Goal: Task Accomplishment & Management: Use online tool/utility

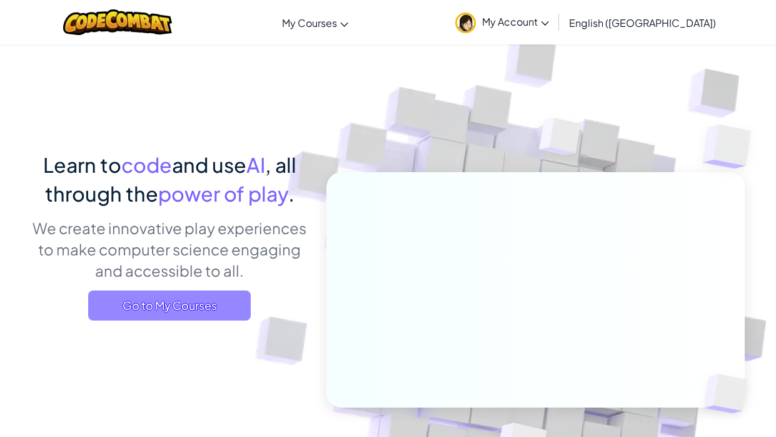
click at [192, 308] on span "Go to My Courses" at bounding box center [169, 305] width 163 height 30
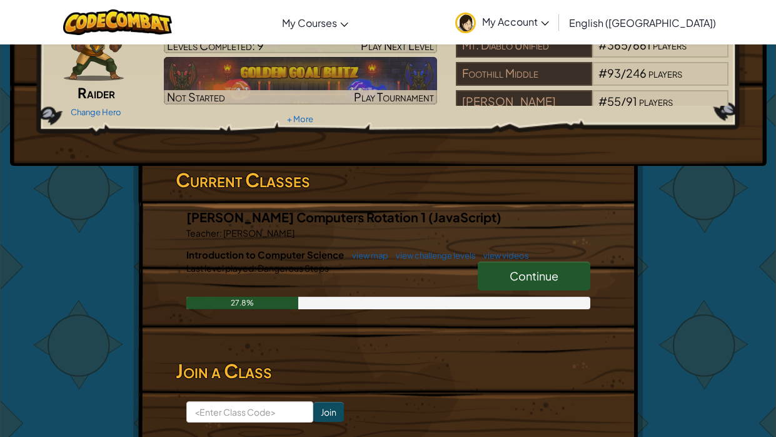
scroll to position [94, 0]
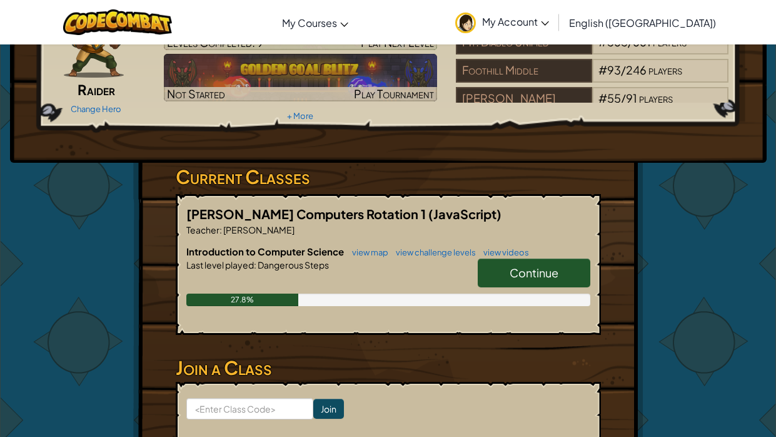
click at [513, 270] on span "Continue" at bounding box center [534, 272] width 49 height 14
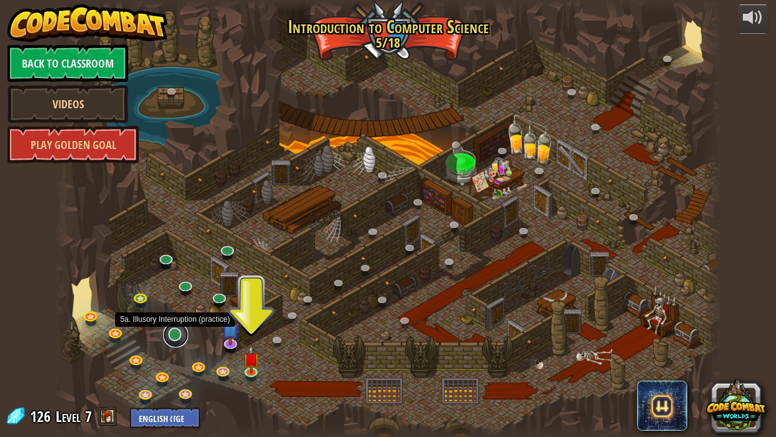
click at [179, 337] on link at bounding box center [175, 334] width 25 height 25
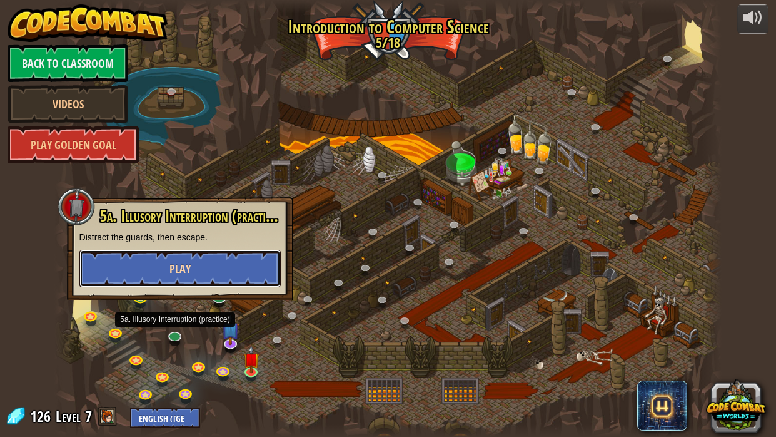
click at [213, 262] on button "Play" at bounding box center [179, 269] width 201 height 38
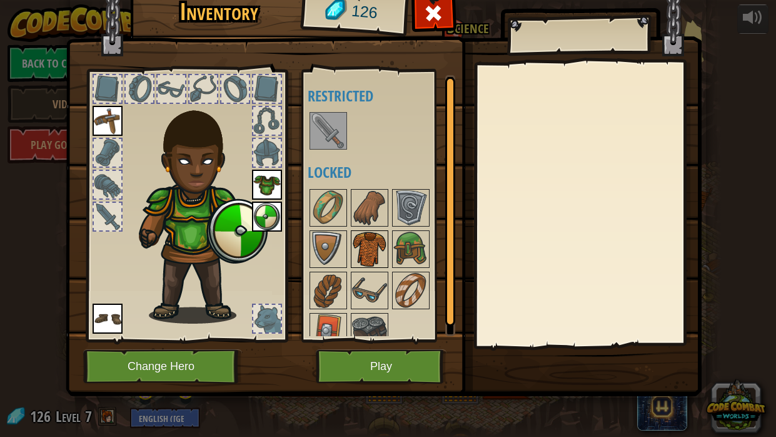
click at [369, 261] on img at bounding box center [369, 248] width 35 height 35
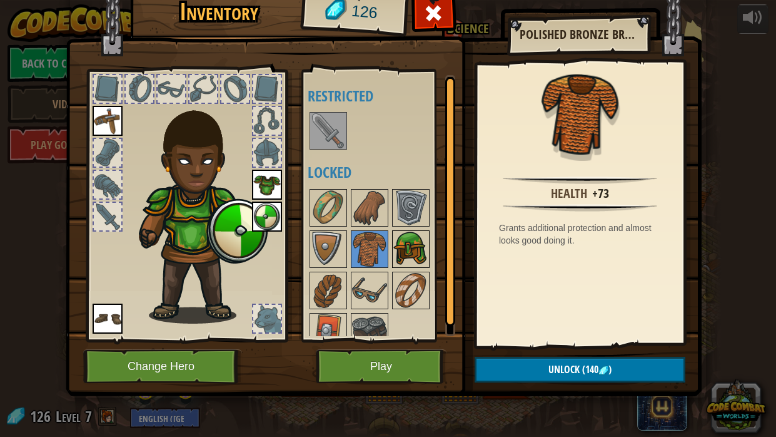
click at [419, 253] on img at bounding box center [411, 248] width 35 height 35
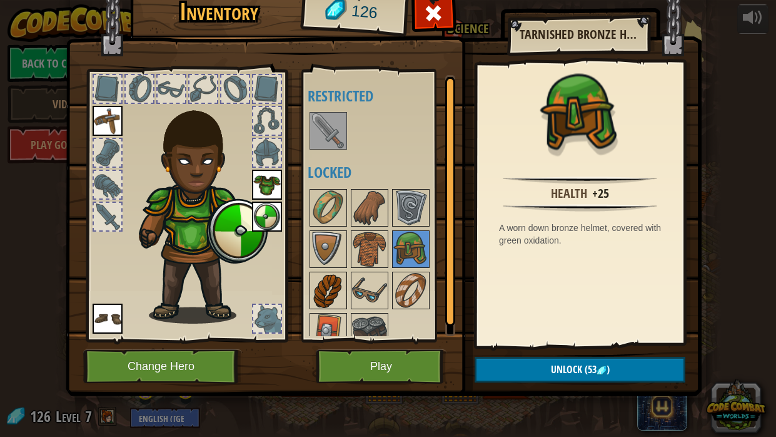
click at [337, 292] on img at bounding box center [328, 290] width 35 height 35
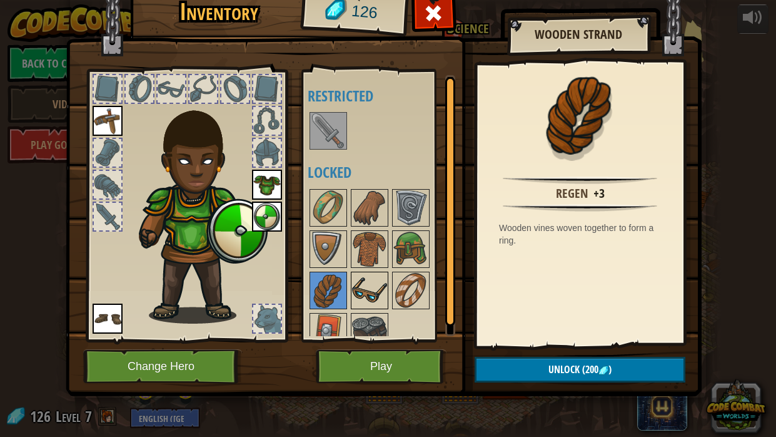
click at [381, 282] on img at bounding box center [369, 290] width 35 height 35
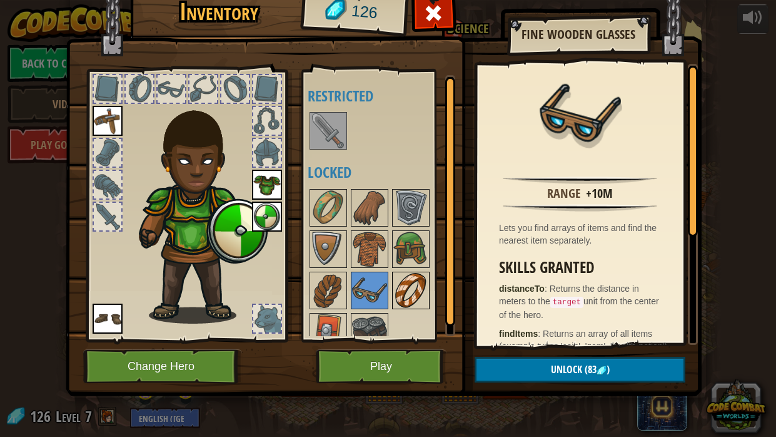
click at [414, 295] on img at bounding box center [411, 290] width 35 height 35
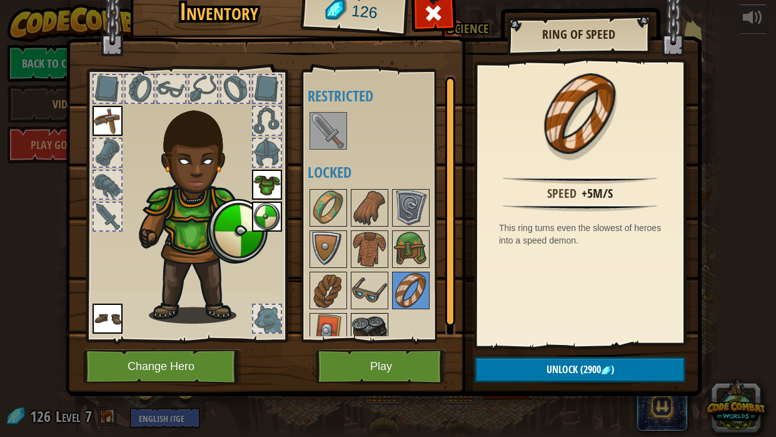
click at [369, 318] on img at bounding box center [369, 331] width 35 height 35
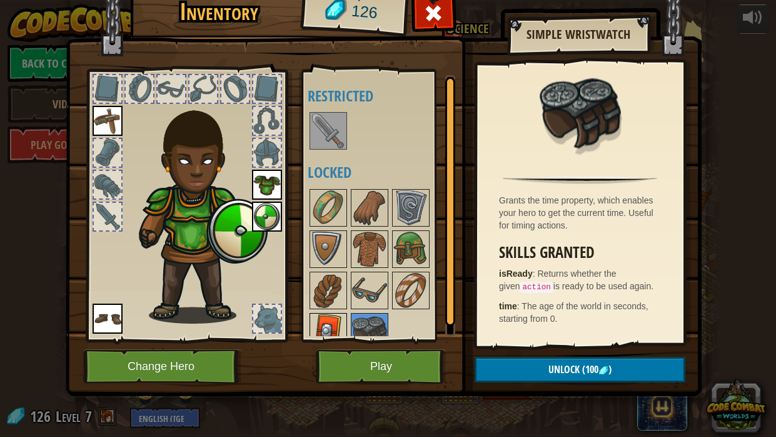
click at [333, 322] on img at bounding box center [328, 331] width 35 height 35
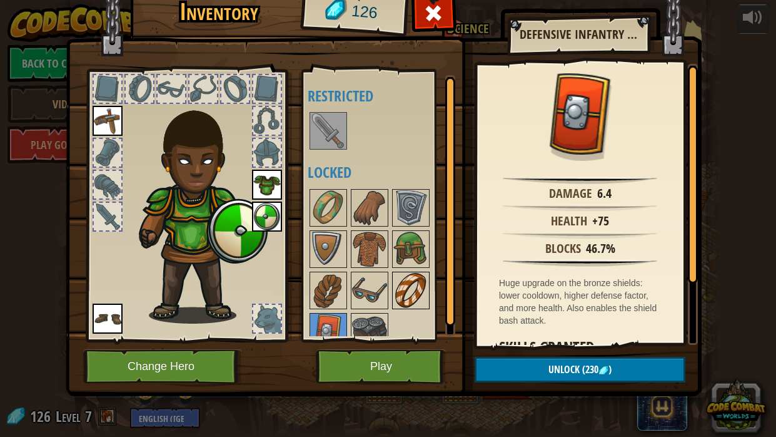
click at [400, 301] on img at bounding box center [411, 290] width 35 height 35
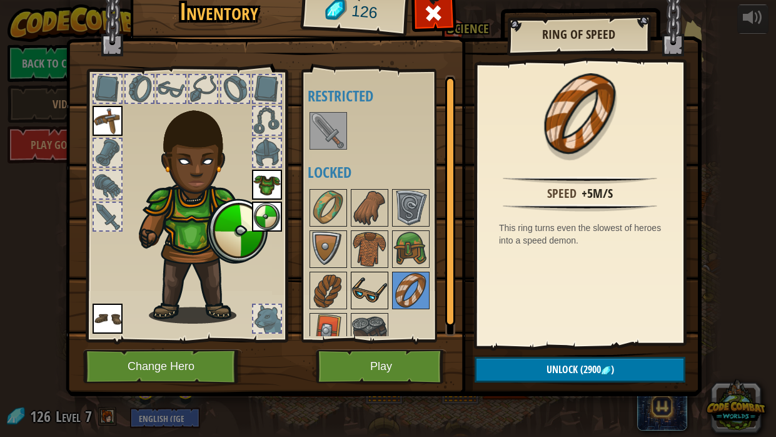
click at [361, 290] on img at bounding box center [369, 290] width 35 height 35
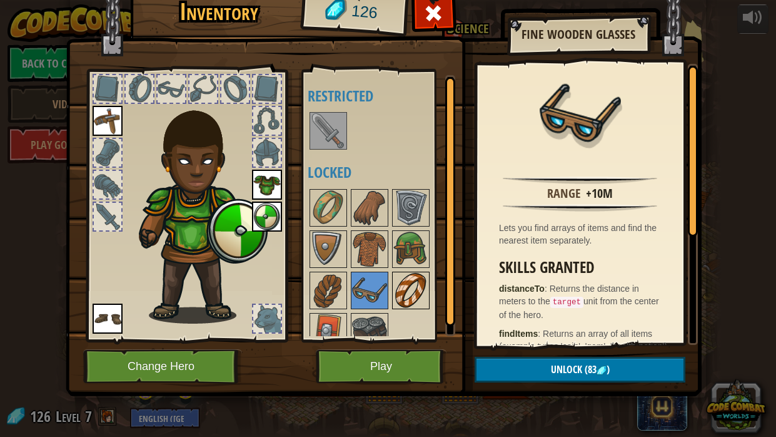
click at [407, 286] on img at bounding box center [411, 290] width 35 height 35
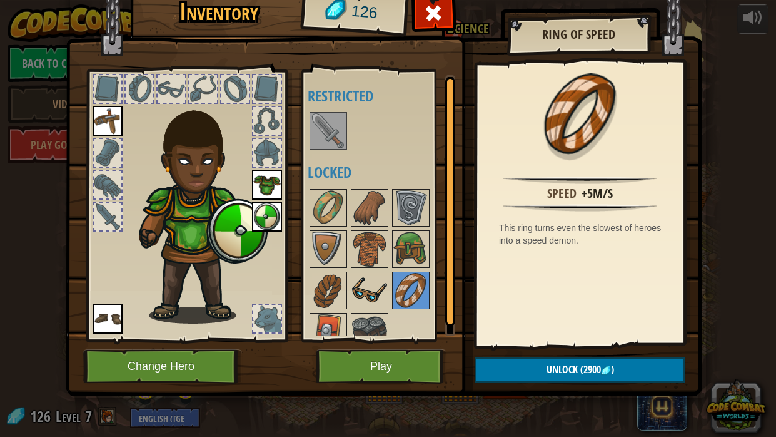
click at [380, 286] on img at bounding box center [369, 290] width 35 height 35
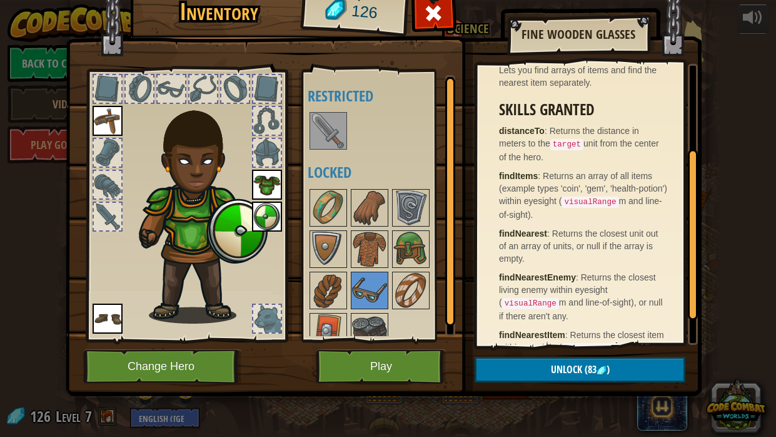
scroll to position [190, 0]
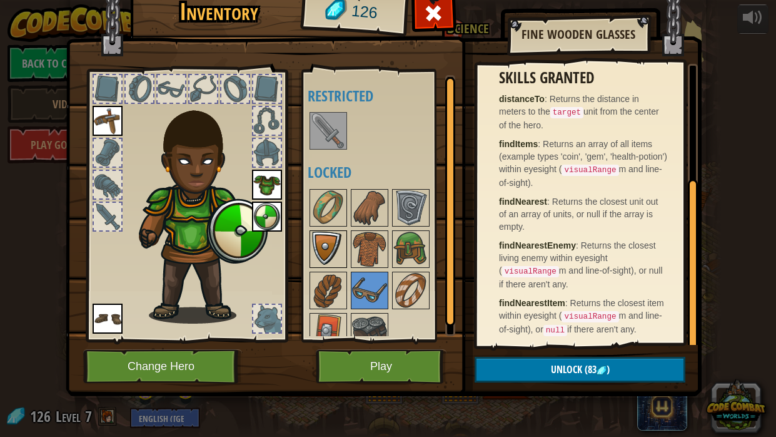
click at [338, 255] on img at bounding box center [328, 248] width 35 height 35
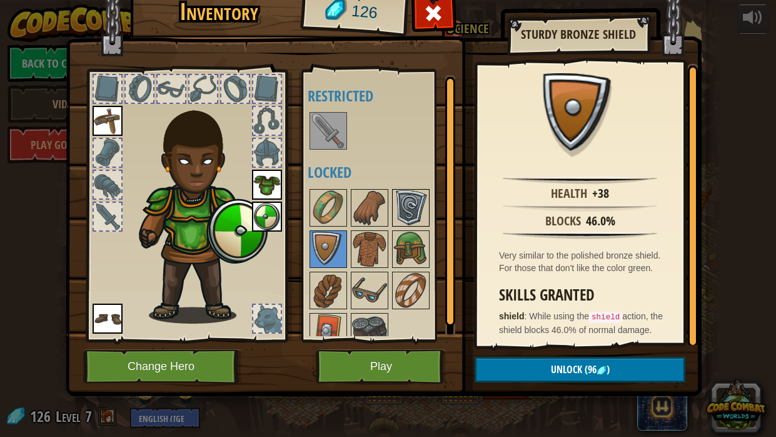
click at [413, 201] on img at bounding box center [411, 207] width 35 height 35
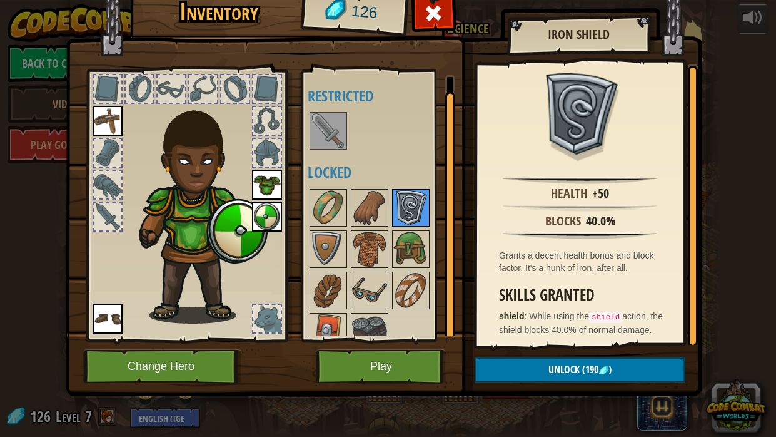
scroll to position [15, 0]
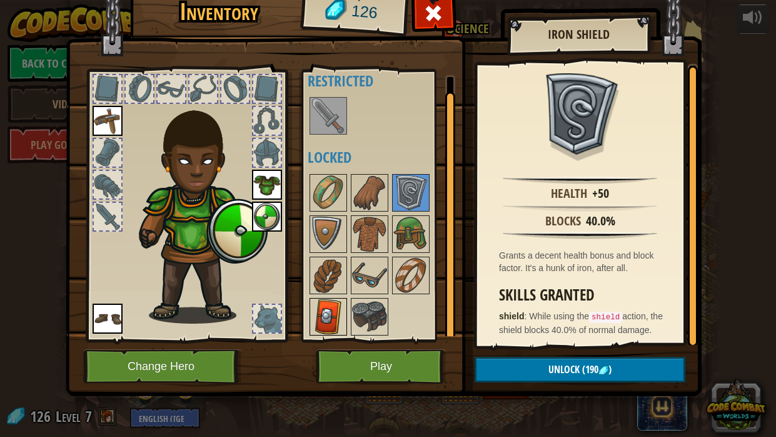
click at [327, 307] on img at bounding box center [328, 316] width 35 height 35
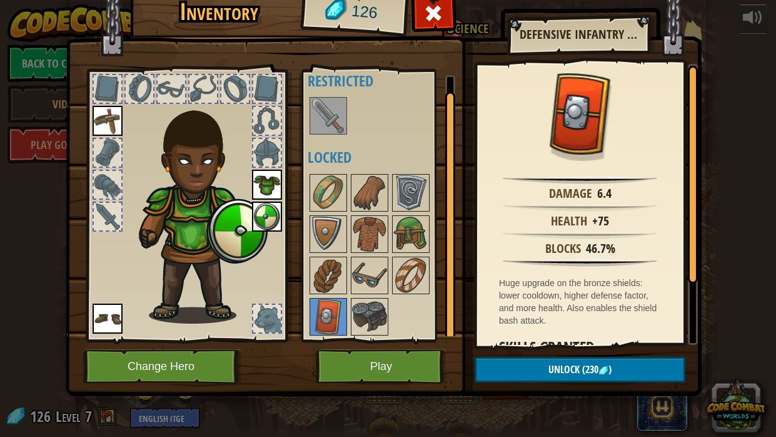
click at [255, 315] on div at bounding box center [267, 319] width 28 height 28
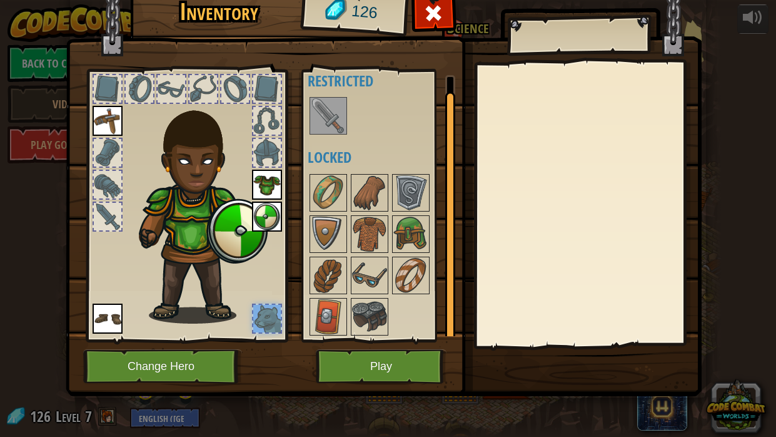
click at [320, 121] on img at bounding box center [328, 115] width 35 height 35
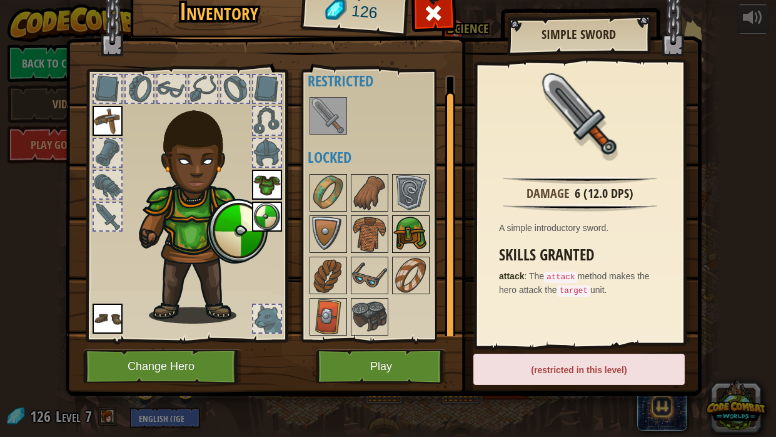
click at [409, 225] on img at bounding box center [411, 233] width 35 height 35
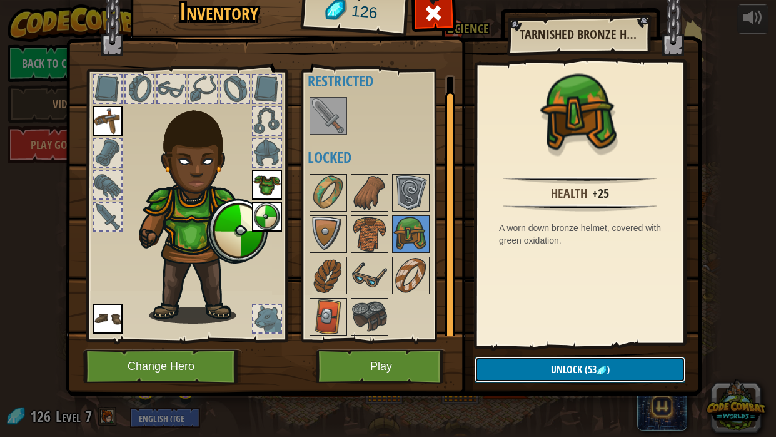
click at [580, 379] on button "Unlock (53 )" at bounding box center [580, 370] width 211 height 26
click at [572, 373] on button "Confirm" at bounding box center [580, 370] width 211 height 26
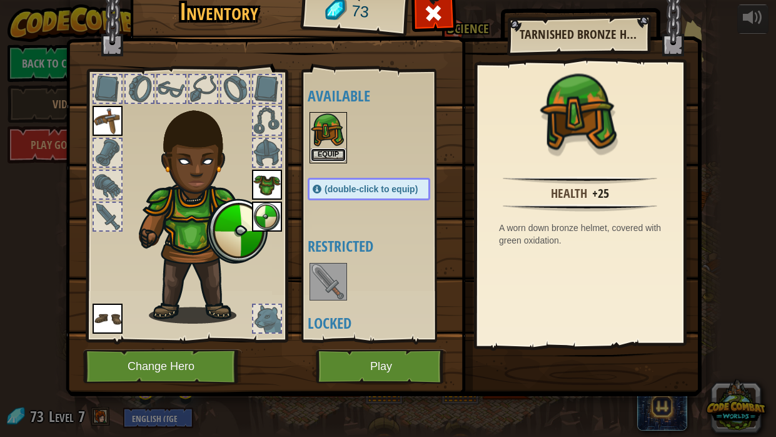
click at [332, 155] on button "Equip" at bounding box center [328, 154] width 35 height 13
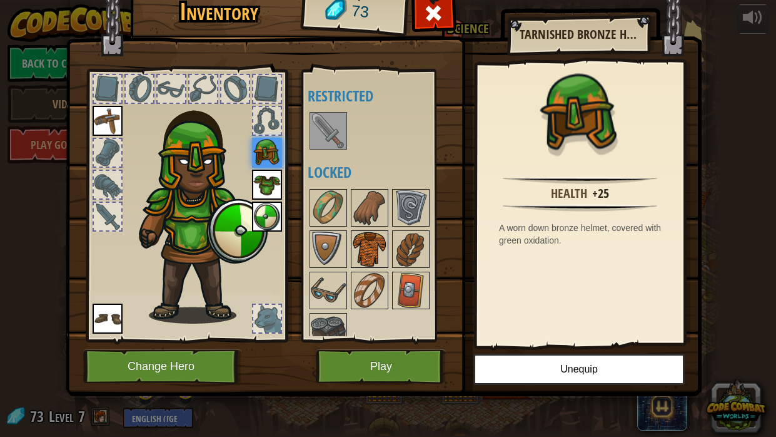
click at [385, 263] on img at bounding box center [369, 248] width 35 height 35
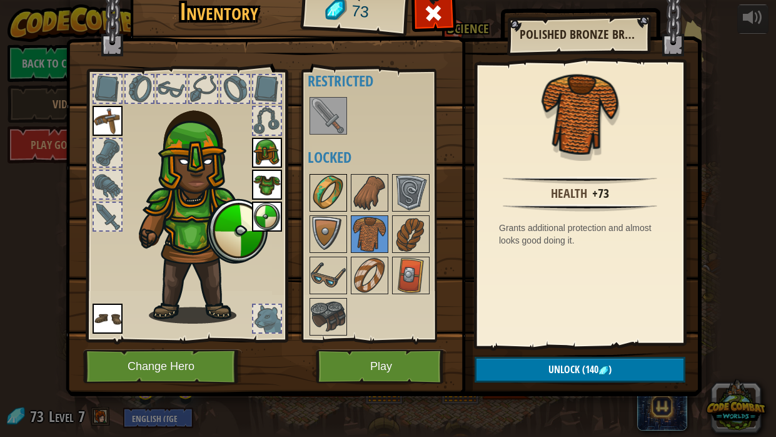
click at [325, 194] on img at bounding box center [328, 192] width 35 height 35
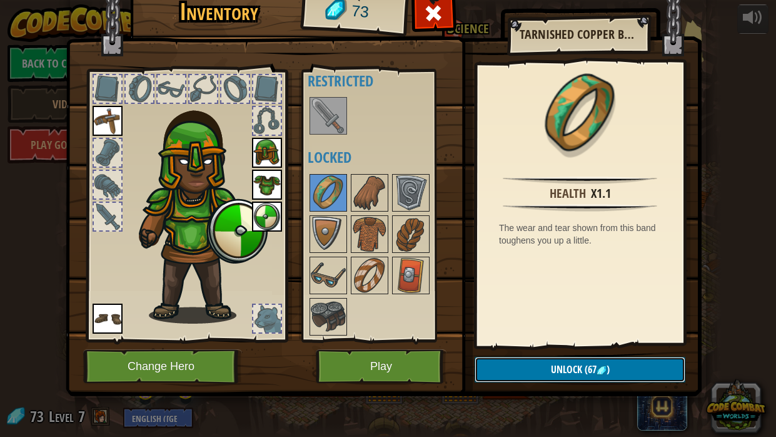
click at [578, 363] on span "Unlock" at bounding box center [566, 369] width 31 height 14
click at [562, 369] on button "Confirm" at bounding box center [580, 370] width 211 height 26
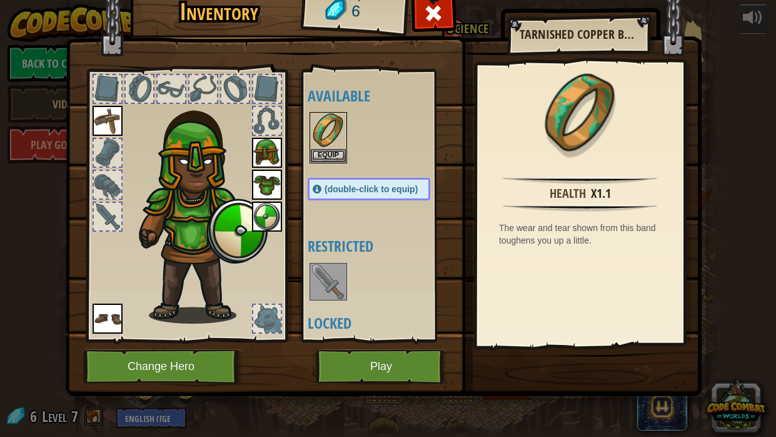
click at [331, 163] on div at bounding box center [382, 137] width 148 height 55
click at [325, 155] on button "Equip" at bounding box center [328, 154] width 35 height 13
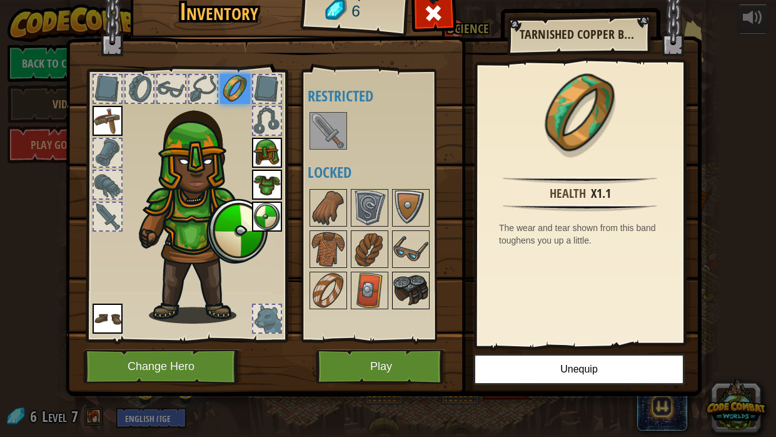
click at [415, 288] on img at bounding box center [411, 290] width 35 height 35
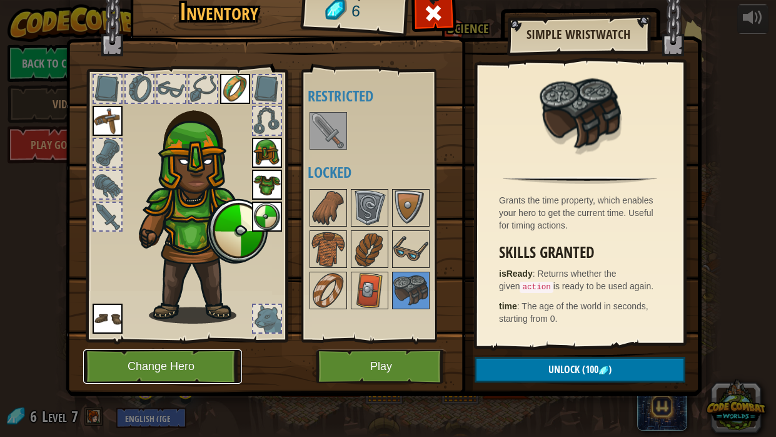
click at [214, 367] on button "Change Hero" at bounding box center [162, 366] width 159 height 34
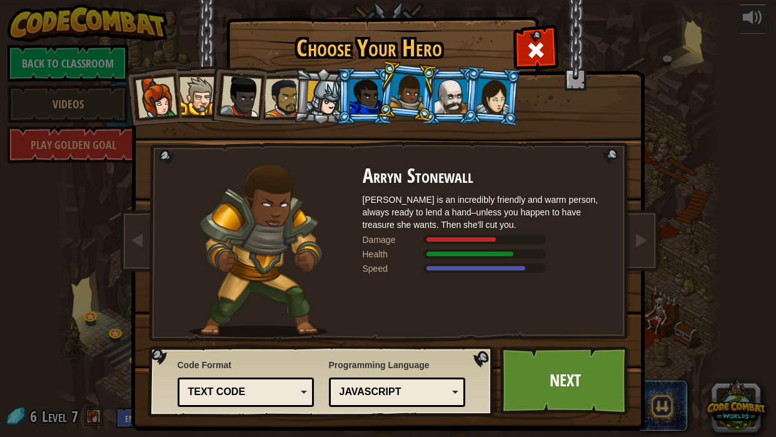
click at [337, 114] on li at bounding box center [365, 96] width 56 height 57
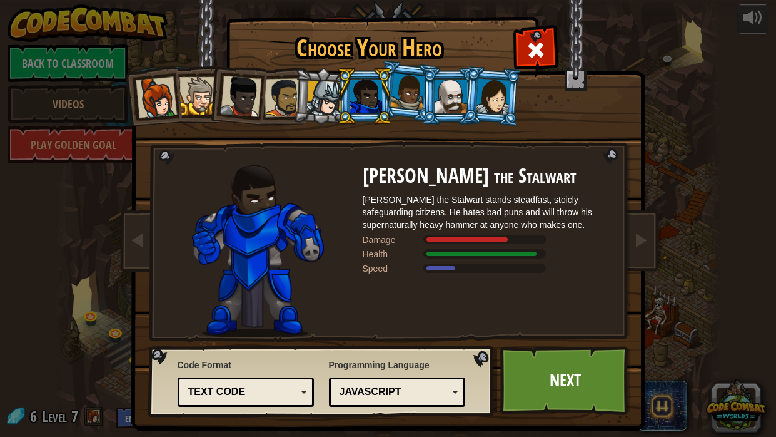
click at [352, 103] on div at bounding box center [366, 96] width 33 height 34
click at [446, 101] on div at bounding box center [451, 96] width 33 height 34
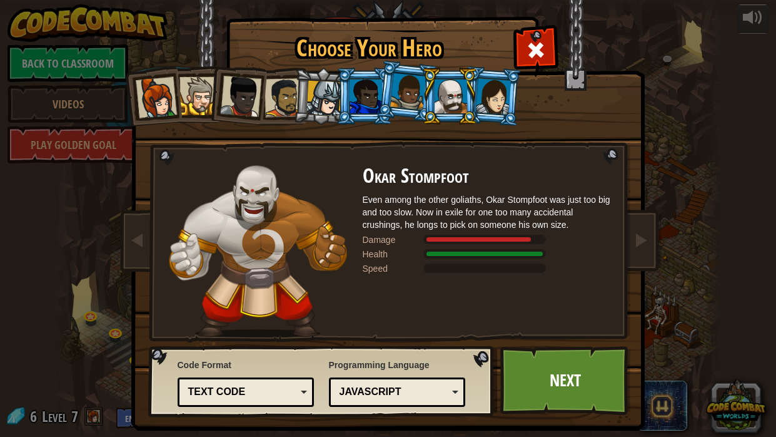
click at [505, 104] on div at bounding box center [493, 96] width 35 height 36
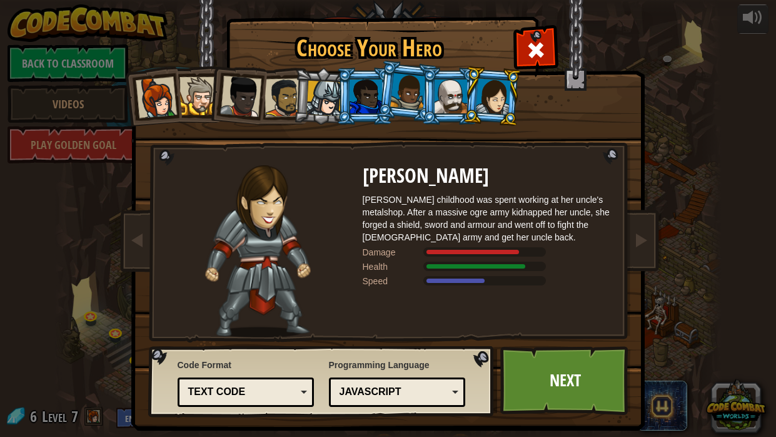
click at [462, 101] on div at bounding box center [451, 96] width 33 height 34
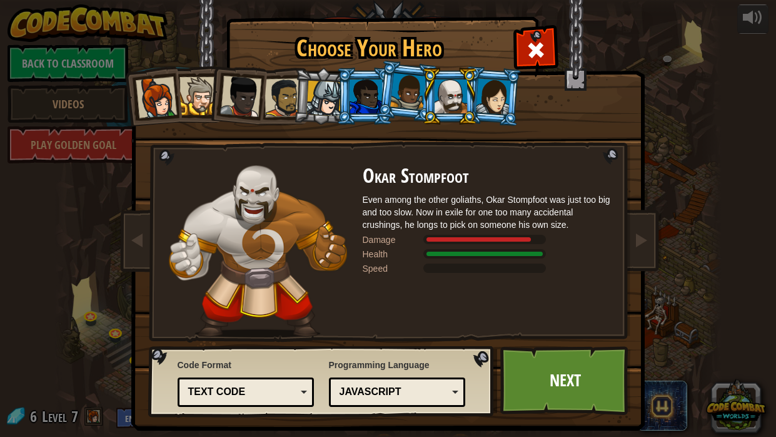
click at [475, 103] on li at bounding box center [450, 96] width 56 height 57
click at [481, 97] on div at bounding box center [493, 96] width 35 height 36
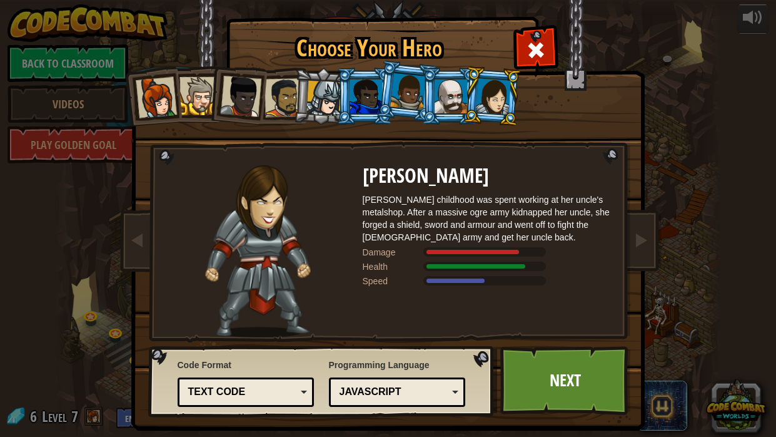
click at [407, 99] on div at bounding box center [408, 91] width 36 height 37
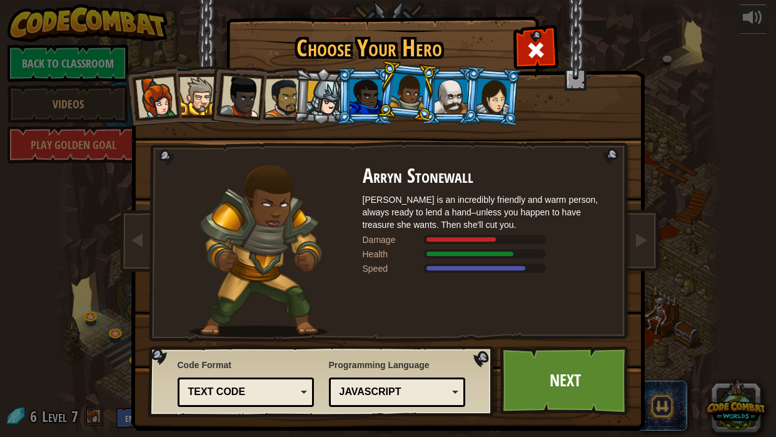
click at [495, 97] on div at bounding box center [493, 96] width 35 height 36
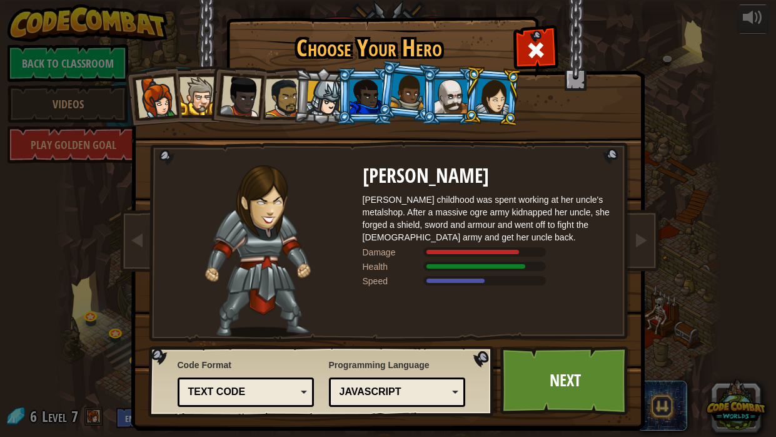
click at [358, 92] on div at bounding box center [366, 96] width 33 height 34
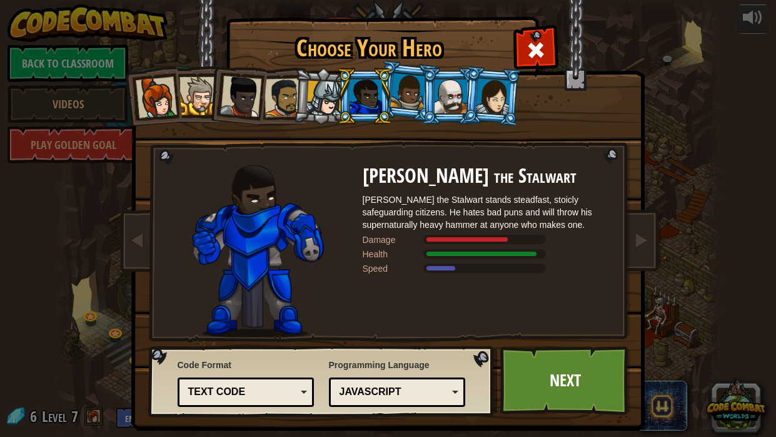
click at [329, 95] on div at bounding box center [325, 99] width 36 height 36
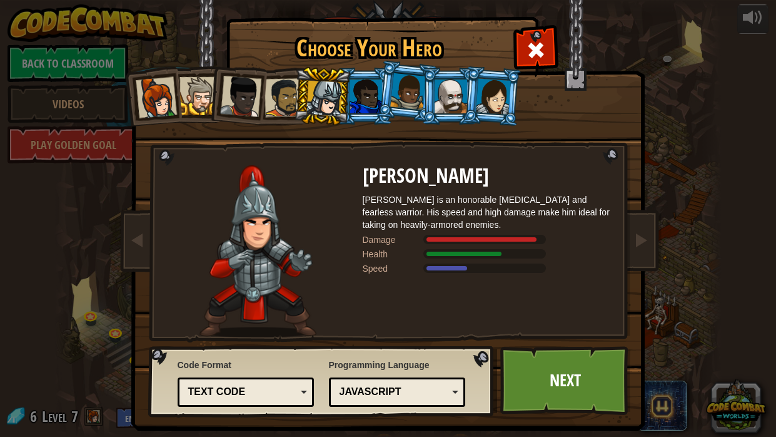
click at [489, 98] on div at bounding box center [493, 96] width 35 height 36
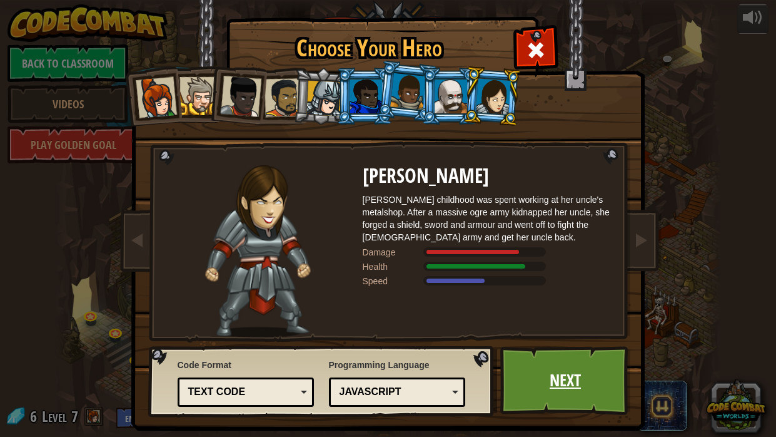
click at [541, 397] on link "Next" at bounding box center [566, 380] width 131 height 69
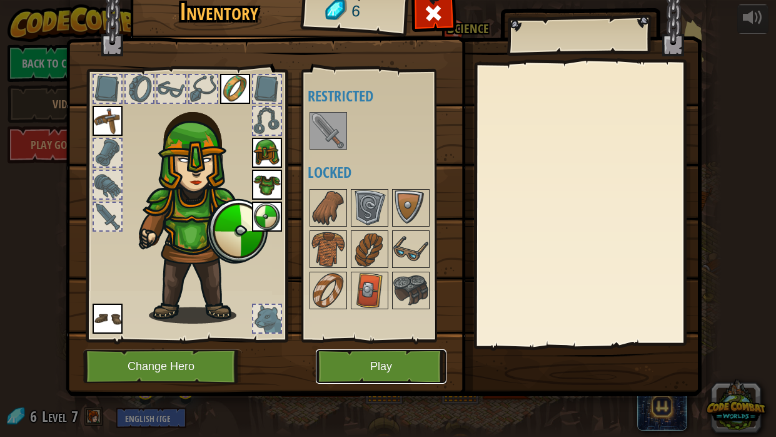
click at [399, 379] on button "Play" at bounding box center [381, 366] width 131 height 34
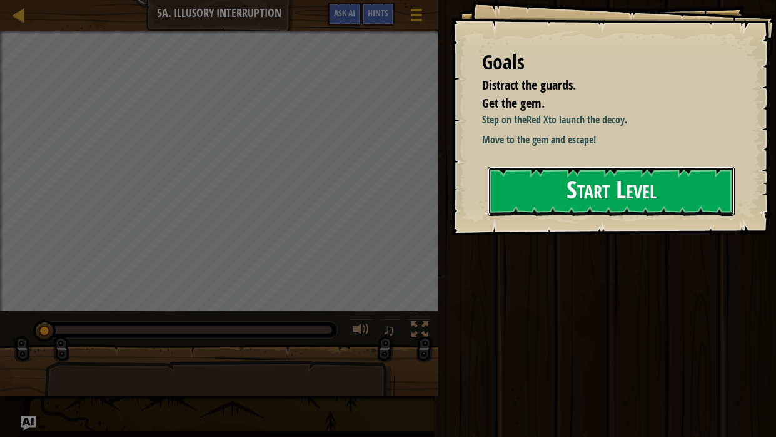
click at [645, 200] on button "Start Level" at bounding box center [611, 190] width 247 height 49
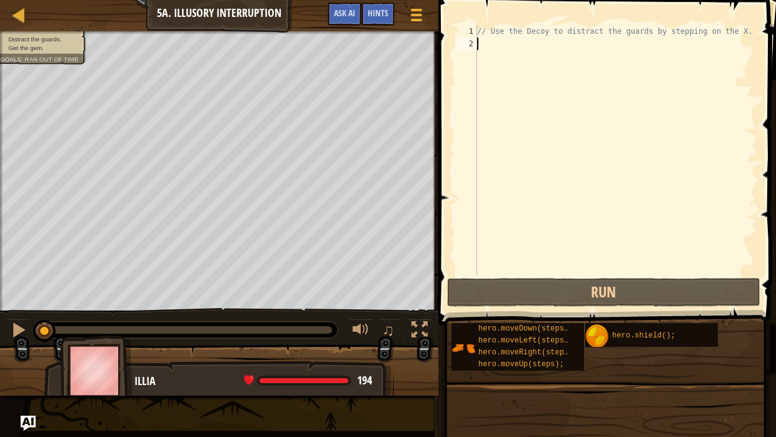
click at [582, 30] on div "// Use the Decoy to distract the guards by stepping on the X." at bounding box center [616, 162] width 283 height 275
type textarea "]"
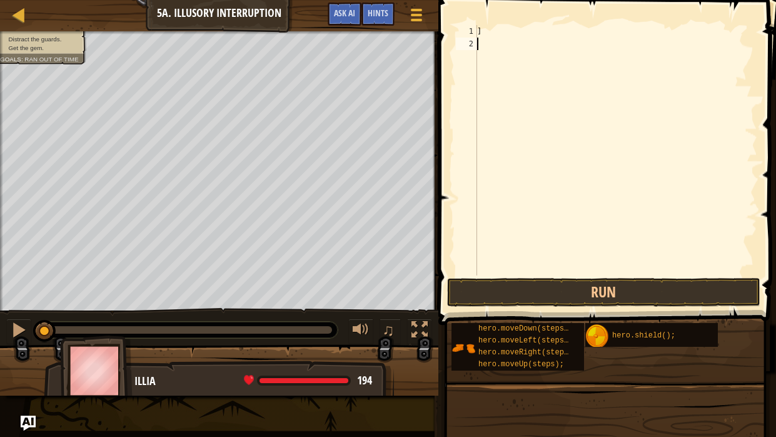
type textarea "]"
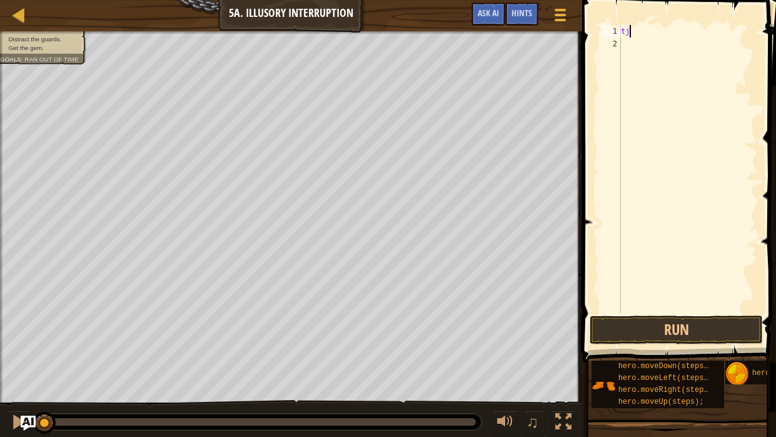
type textarea "t"
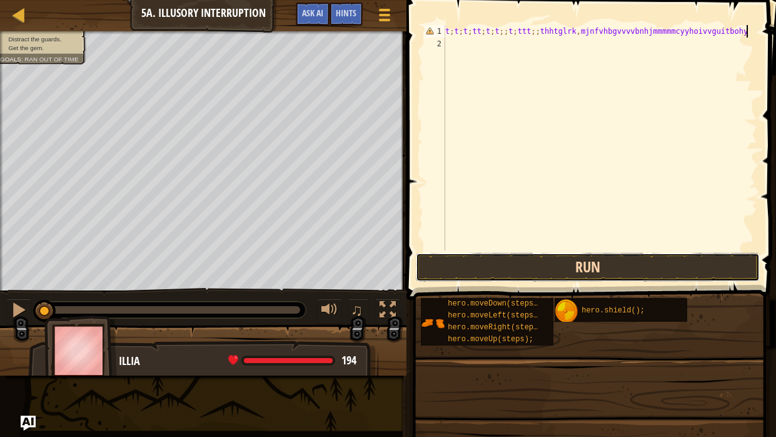
click at [608, 255] on button "Run" at bounding box center [588, 267] width 344 height 29
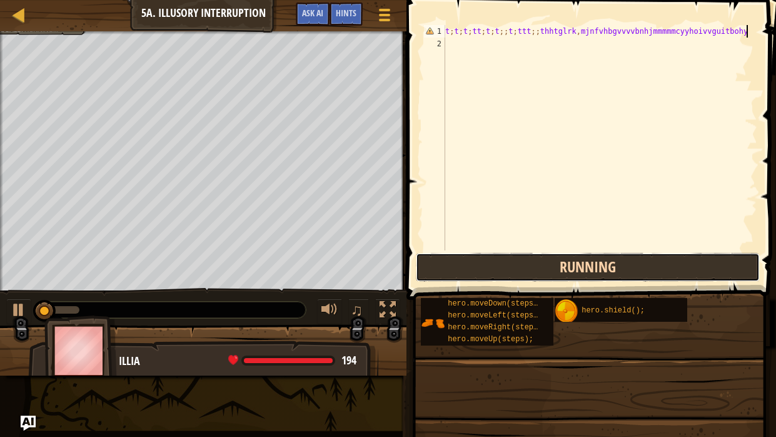
click at [617, 262] on button "Running" at bounding box center [588, 267] width 344 height 29
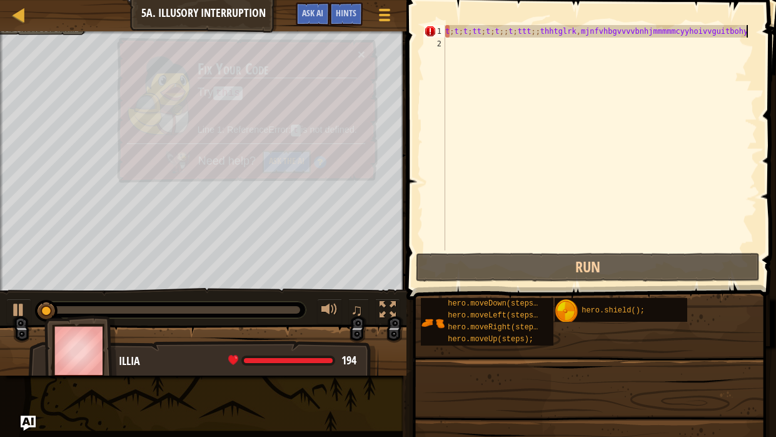
click at [639, 28] on div "t ; t ; t ; tt ; t ; t ;; t ; ttt ;; [PERSON_NAME] , mjnfvhbgvvvvbnhjmmmmmcyyho…" at bounding box center [600, 150] width 315 height 250
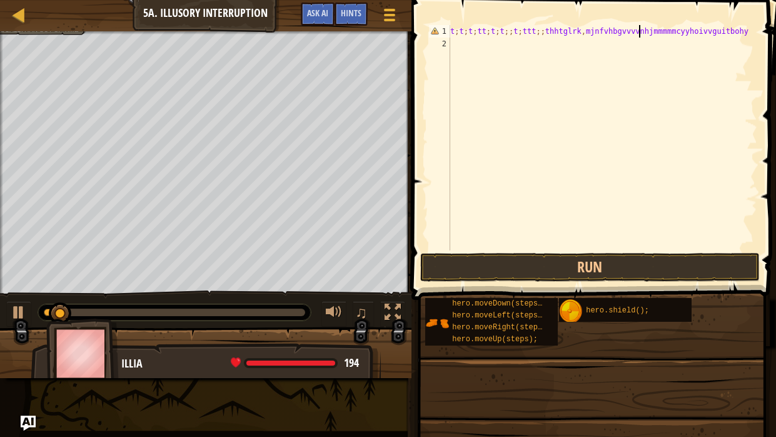
click at [639, 28] on div "t ; t ; t ; tt ; t ; t ;; t ; ttt ;; [PERSON_NAME] , mjnfvhbgvvvvnhjmmmmmcyyhoi…" at bounding box center [603, 150] width 310 height 250
type textarea "t;t;t;tt;t;t;;t;ttt;;[PERSON_NAME],mjnfvhbgvvvvnhjmmmmmcyyhoivvguitbohy"
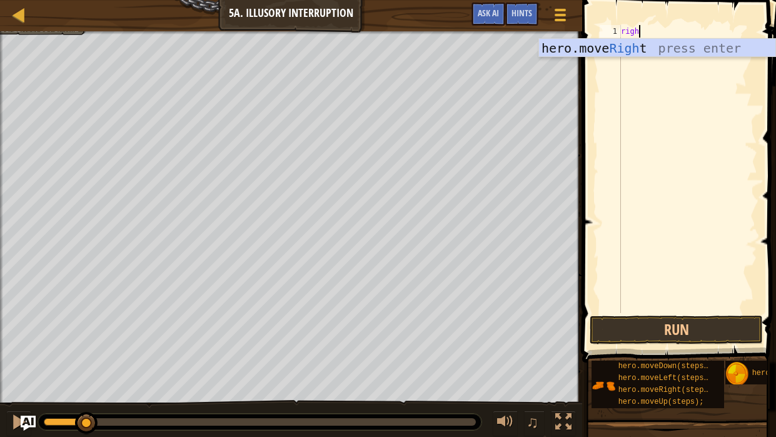
scroll to position [6, 1]
type textarea "right"
click at [669, 49] on div "hero.move Right press enter" at bounding box center [657, 67] width 236 height 56
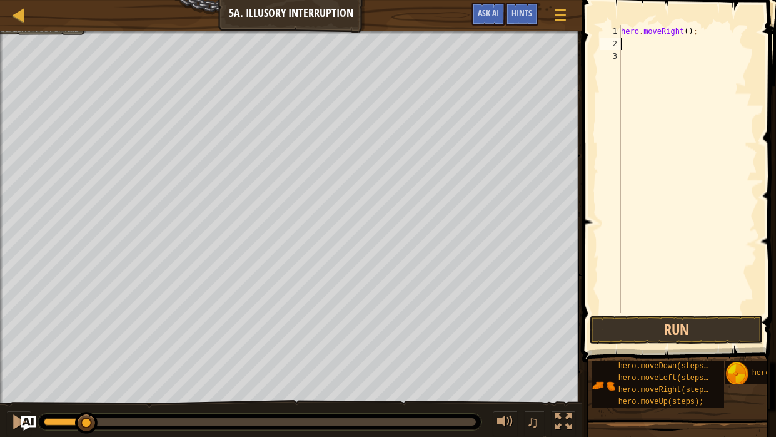
scroll to position [6, 0]
click at [688, 36] on div "hero . moveRight ( ) ;" at bounding box center [688, 181] width 139 height 313
type textarea "hero.moveRight(3);"
click at [684, 47] on div "hero . moveRight ( 3 ) ;" at bounding box center [688, 181] width 139 height 313
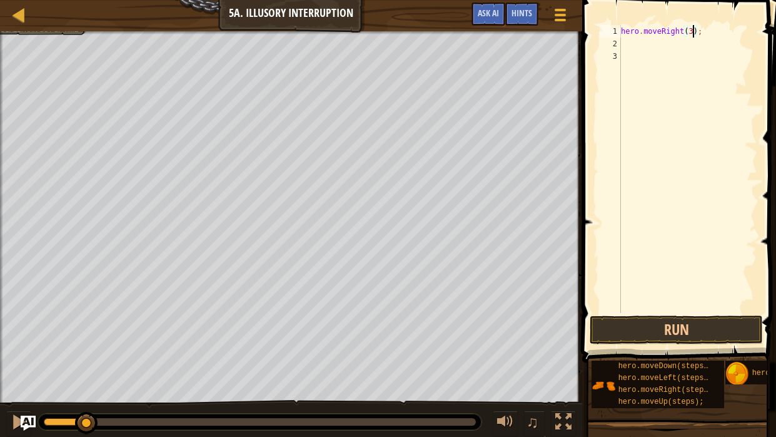
scroll to position [6, 0]
click at [691, 28] on div "hero . moveRight ( 3 ) ;" at bounding box center [688, 181] width 139 height 313
type textarea "hero.moveRight(4);"
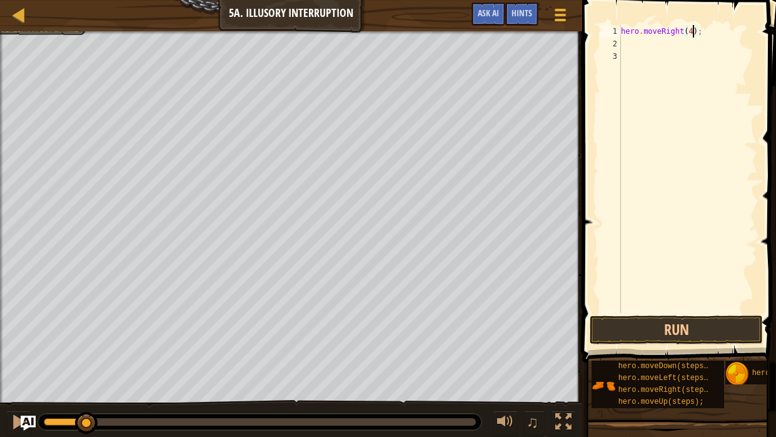
click at [656, 44] on div "hero . moveRight ( 4 ) ;" at bounding box center [688, 181] width 139 height 313
type textarea "left"
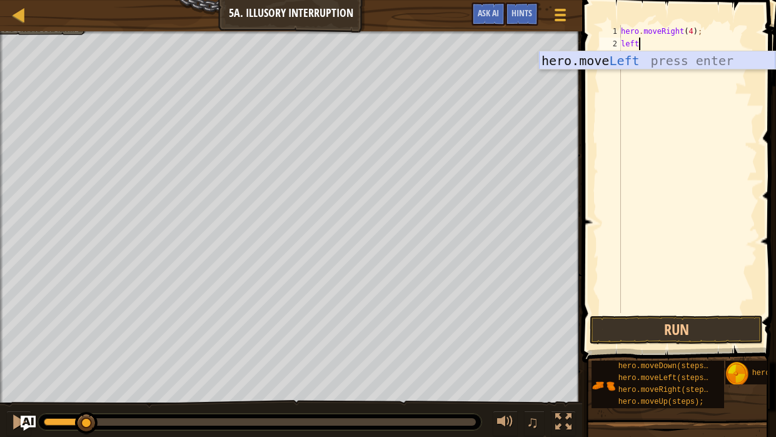
click at [664, 58] on div "hero.move Left press enter" at bounding box center [657, 79] width 236 height 56
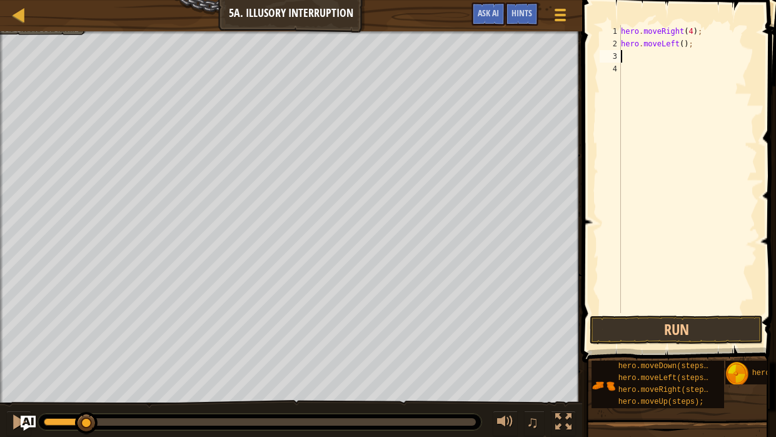
click at [683, 47] on div "hero . moveRight ( 4 ) ; hero . moveLeft ( ) ;" at bounding box center [688, 181] width 139 height 313
type textarea "hero.moveLeft(3);"
click at [609, 328] on button "Run" at bounding box center [676, 329] width 173 height 29
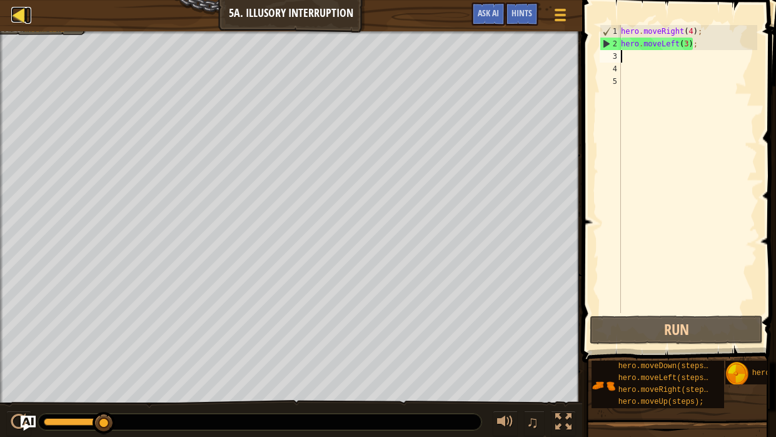
click at [16, 14] on div at bounding box center [19, 15] width 16 height 16
